Goal: Browse casually: Explore the website without a specific task or goal

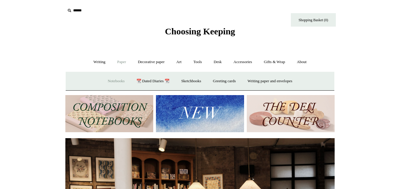
click at [105, 81] on link "Notebooks +" at bounding box center [116, 81] width 28 height 16
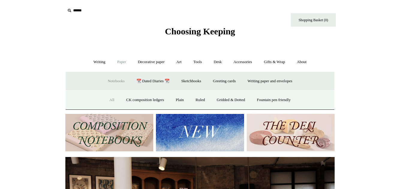
click at [105, 99] on link "All" at bounding box center [112, 100] width 16 height 16
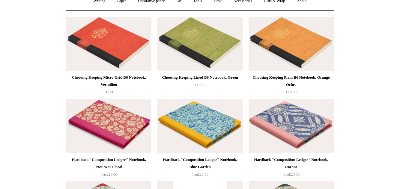
scroll to position [92, 0]
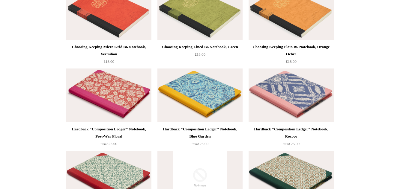
click at [109, 92] on img at bounding box center [108, 96] width 85 height 54
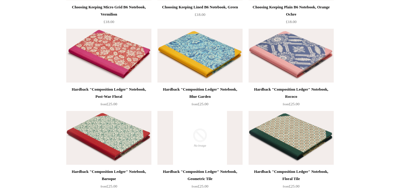
scroll to position [183, 0]
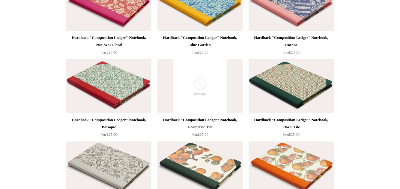
click at [202, 94] on img at bounding box center [199, 86] width 85 height 54
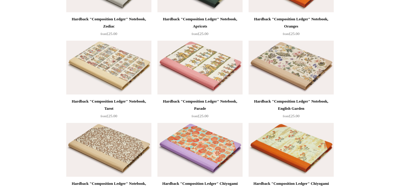
scroll to position [458, 0]
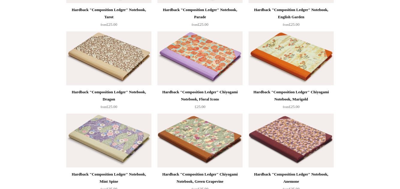
click at [221, 54] on img at bounding box center [199, 58] width 85 height 54
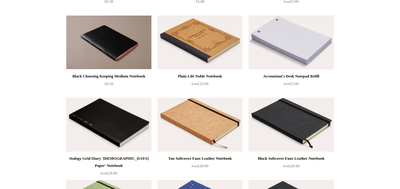
scroll to position [1712, 0]
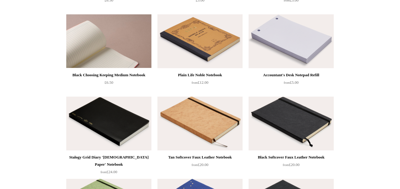
click at [130, 48] on img at bounding box center [108, 41] width 85 height 54
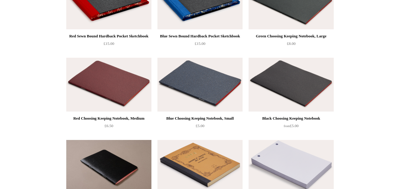
scroll to position [1589, 0]
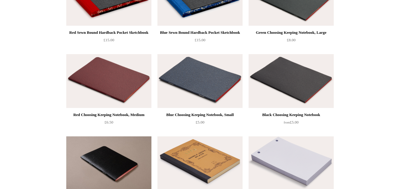
click at [299, 88] on img at bounding box center [290, 81] width 85 height 54
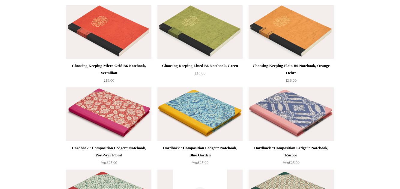
scroll to position [0, 0]
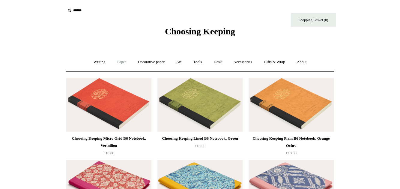
click at [114, 62] on link "Paper +" at bounding box center [122, 62] width 20 height 16
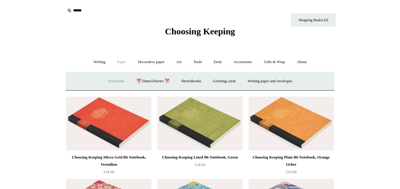
click at [116, 81] on link "Notebooks +" at bounding box center [116, 81] width 28 height 16
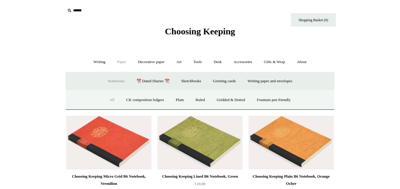
click at [118, 61] on link "Paper -" at bounding box center [122, 62] width 20 height 16
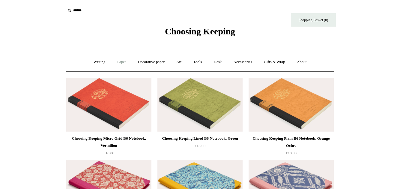
click at [116, 61] on link "Paper +" at bounding box center [122, 62] width 20 height 16
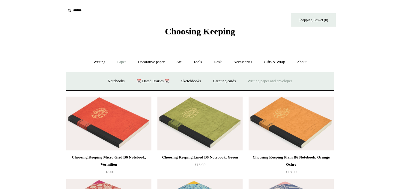
click at [266, 80] on link "Writing paper and envelopes +" at bounding box center [269, 81] width 55 height 16
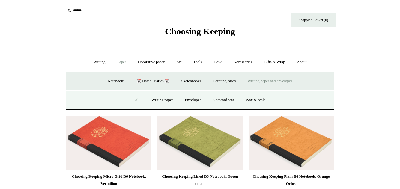
click at [132, 98] on link "All" at bounding box center [137, 100] width 16 height 16
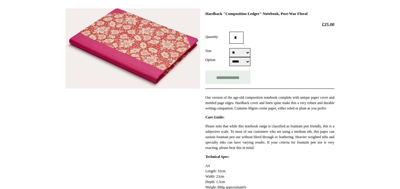
scroll to position [31, 0]
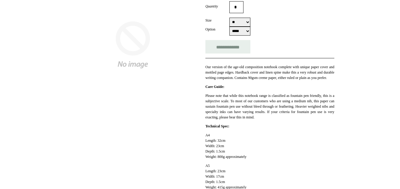
scroll to position [122, 0]
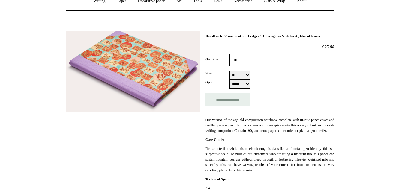
scroll to position [61, 0]
click at [229, 80] on select "***** *****" at bounding box center [239, 84] width 21 height 9
select select "*****"
click option "*****" at bounding box center [0, 0] width 0 height 0
drag, startPoint x: 281, startPoint y: 92, endPoint x: 282, endPoint y: 89, distance: 3.1
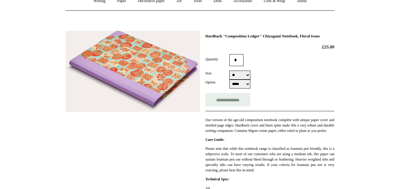
click at [281, 89] on div "Option ***** *****" at bounding box center [269, 84] width 129 height 9
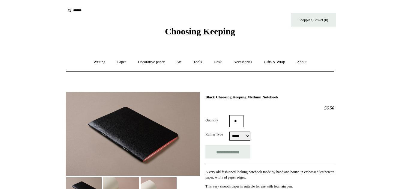
scroll to position [61, 0]
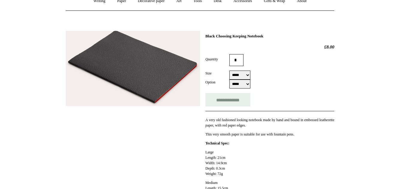
scroll to position [61, 0]
drag, startPoint x: 249, startPoint y: 76, endPoint x: 254, endPoint y: 74, distance: 5.6
click at [249, 76] on select "***** ****** *****" at bounding box center [239, 75] width 21 height 9
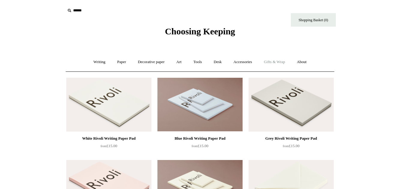
click at [277, 60] on link "Gifts & Wrap +" at bounding box center [274, 62] width 32 height 16
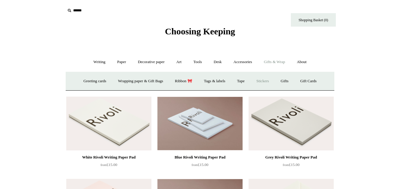
click at [260, 80] on link "Stickers" at bounding box center [262, 81] width 23 height 16
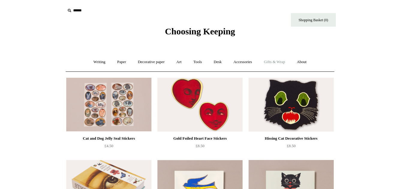
click at [278, 61] on link "Gifts & Wrap +" at bounding box center [274, 62] width 32 height 16
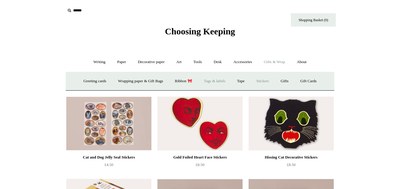
click at [217, 79] on link "Tags & labels" at bounding box center [214, 81] width 32 height 16
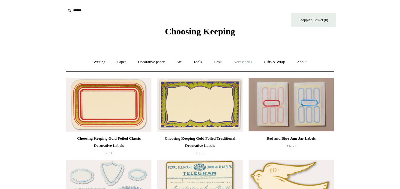
click at [243, 62] on link "Accessories +" at bounding box center [242, 62] width 29 height 16
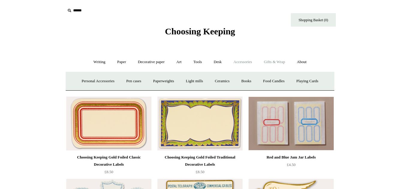
click at [283, 60] on link "Gifts & Wrap +" at bounding box center [274, 62] width 32 height 16
click at [242, 59] on link "Accessories +" at bounding box center [242, 62] width 29 height 16
click at [215, 61] on link "Desk +" at bounding box center [217, 62] width 19 height 16
click at [194, 61] on link "Tools +" at bounding box center [197, 62] width 19 height 16
click at [114, 62] on link "Paper +" at bounding box center [122, 62] width 20 height 16
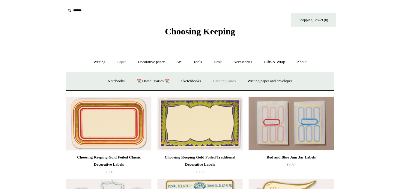
click at [217, 80] on link "Greeting cards +" at bounding box center [224, 81] width 34 height 16
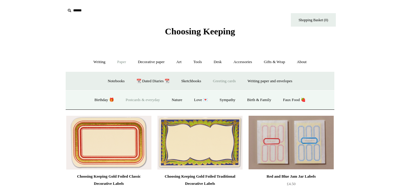
click at [153, 99] on link "Postcards & everyday" at bounding box center [142, 100] width 45 height 16
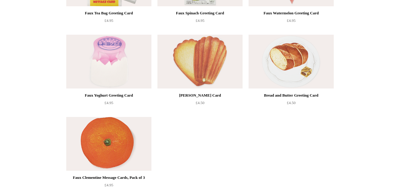
scroll to position [764, 0]
